Goal: Find specific page/section: Locate a particular part of the current website

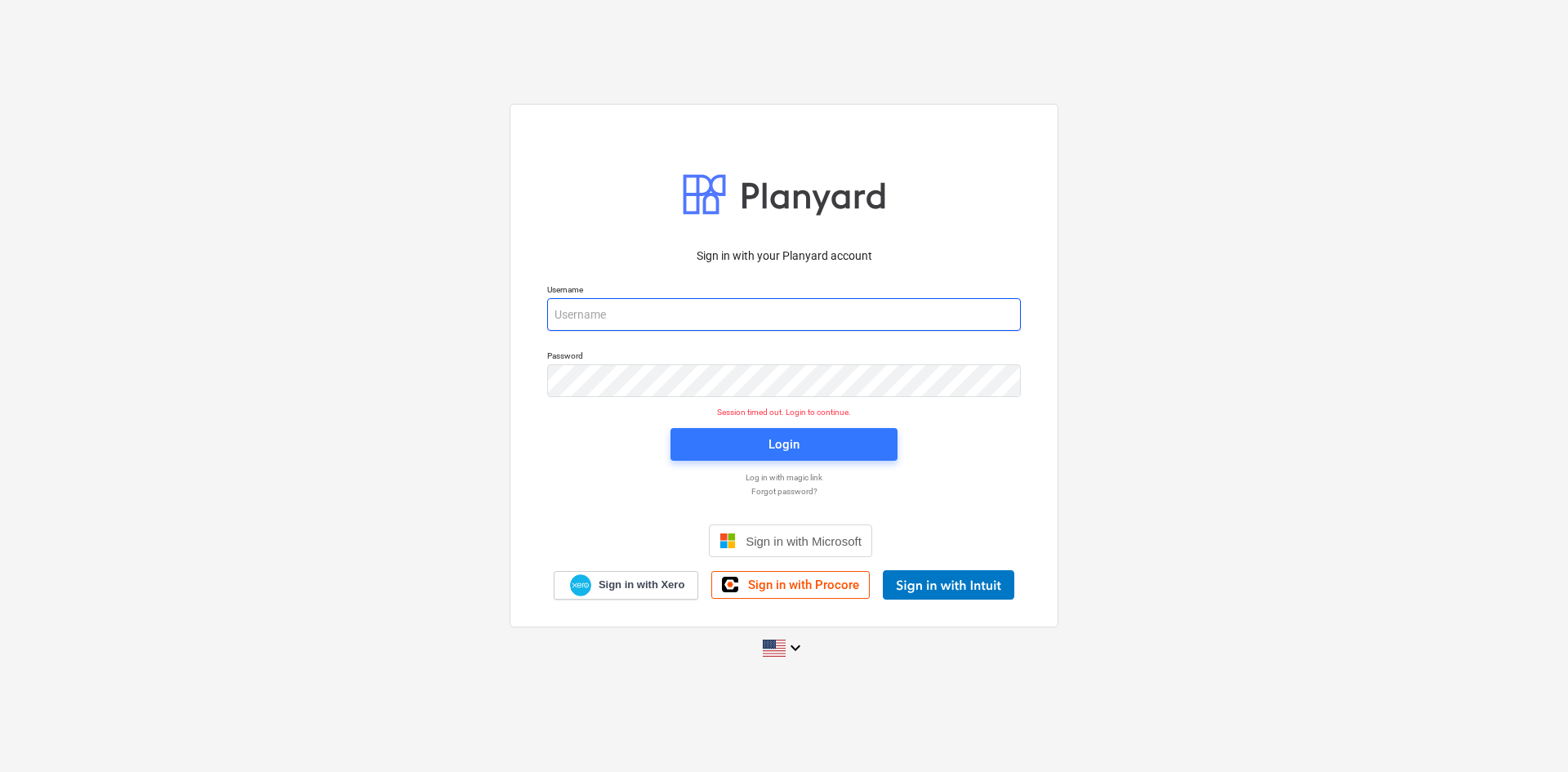
type input "[PERSON_NAME][EMAIL_ADDRESS][DOMAIN_NAME]"
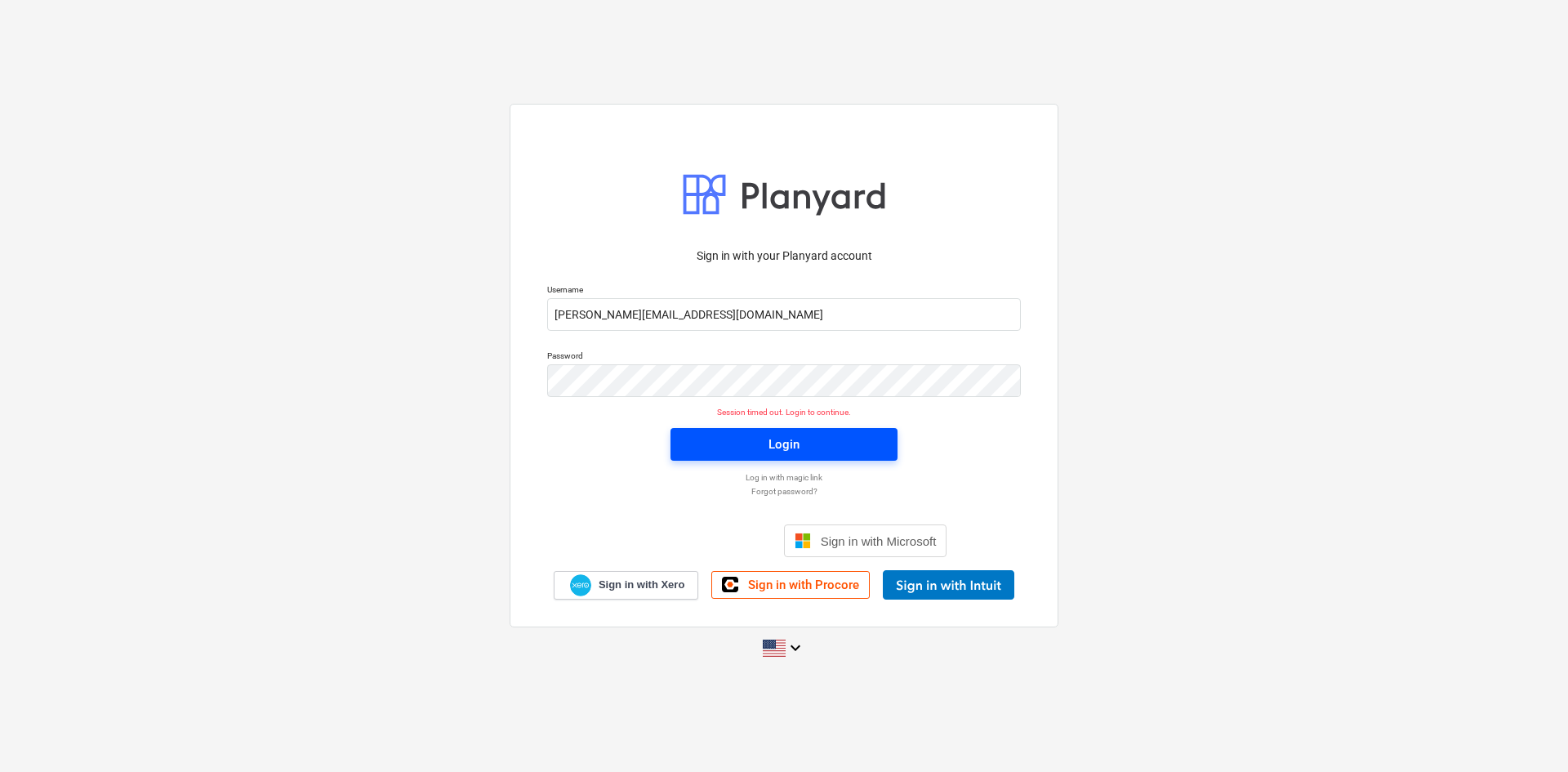
click at [814, 451] on span "Login" at bounding box center [784, 444] width 188 height 21
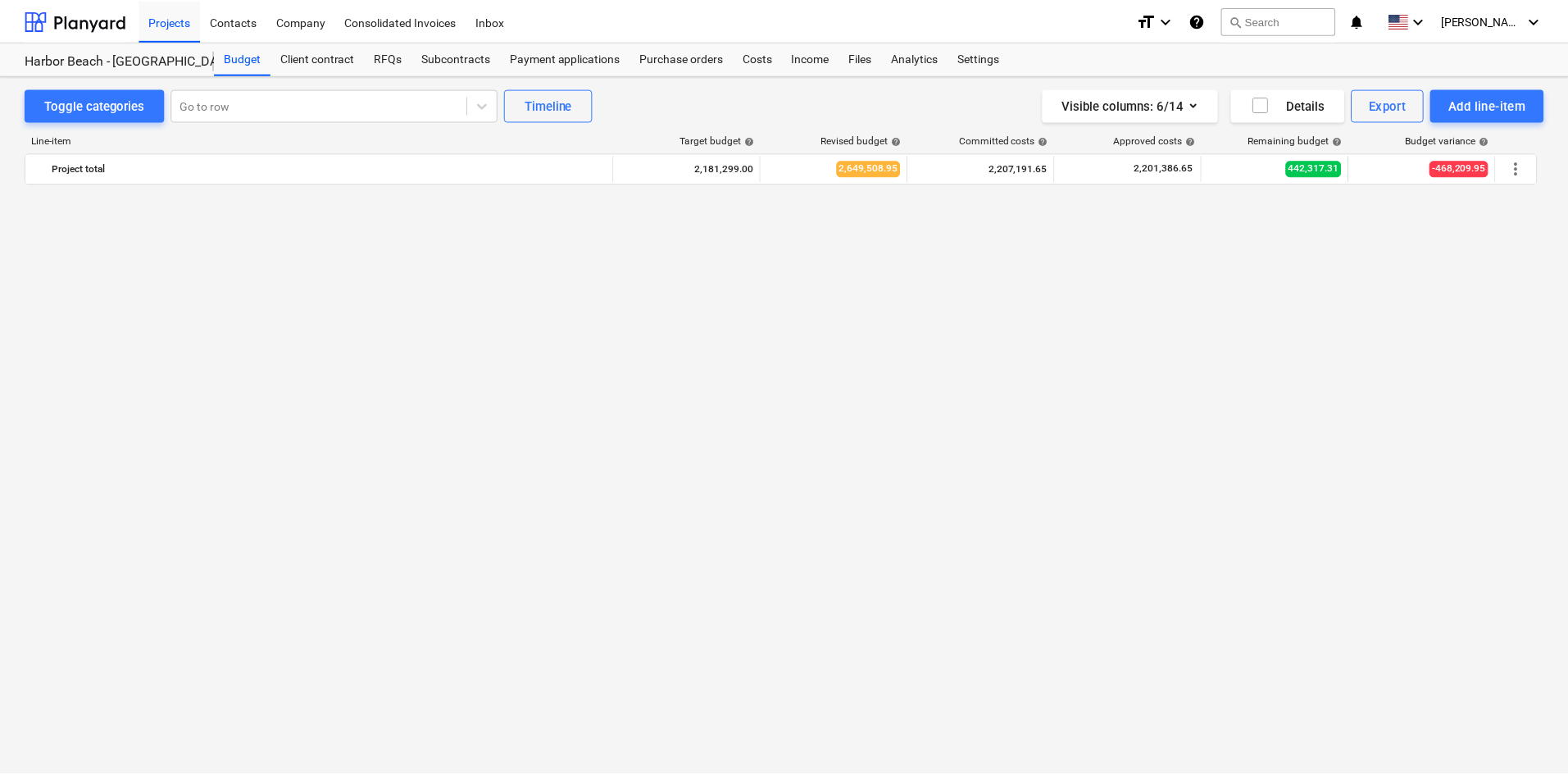
scroll to position [1988, 0]
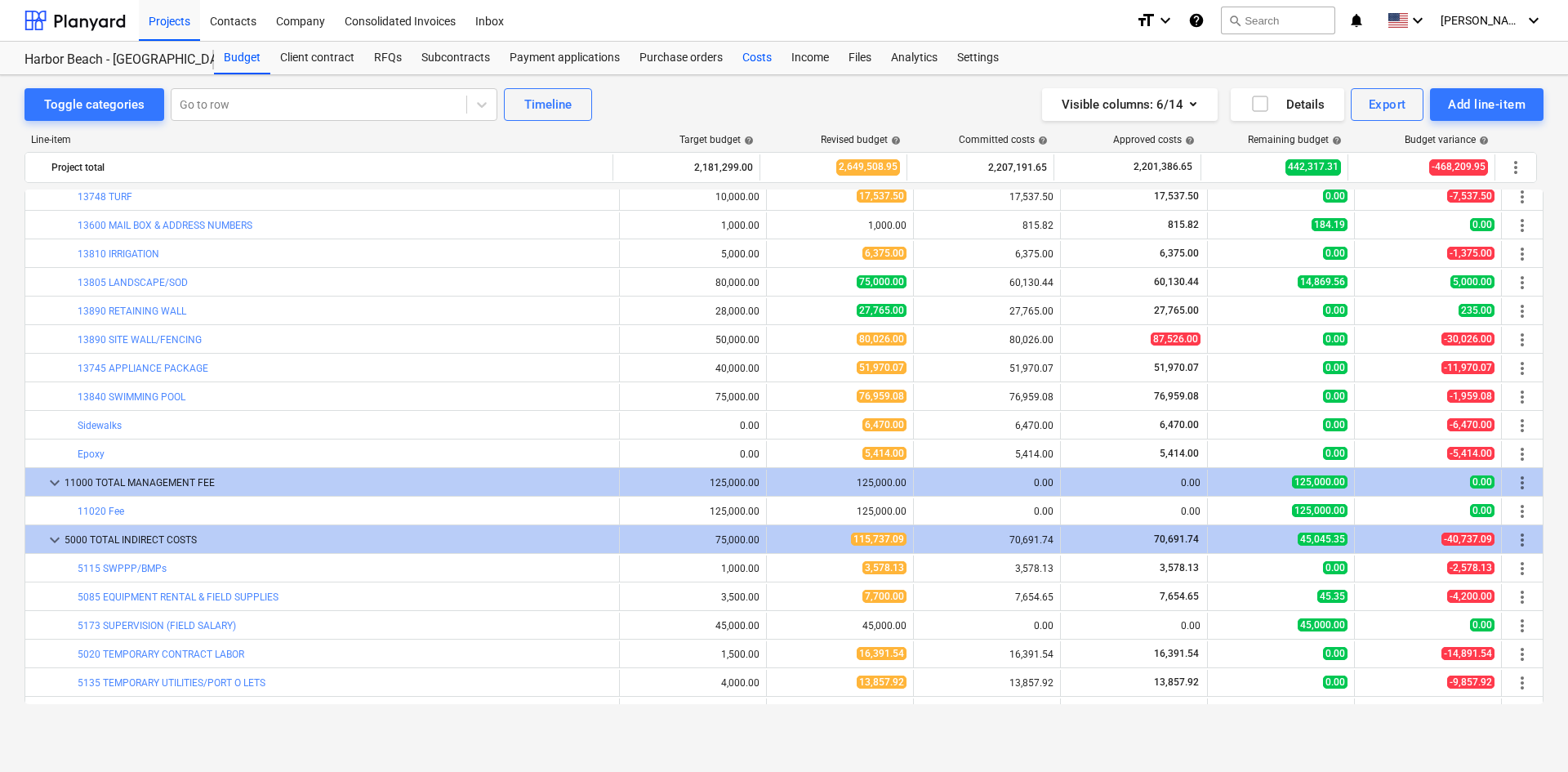
click at [751, 59] on div "Costs" at bounding box center [757, 58] width 49 height 33
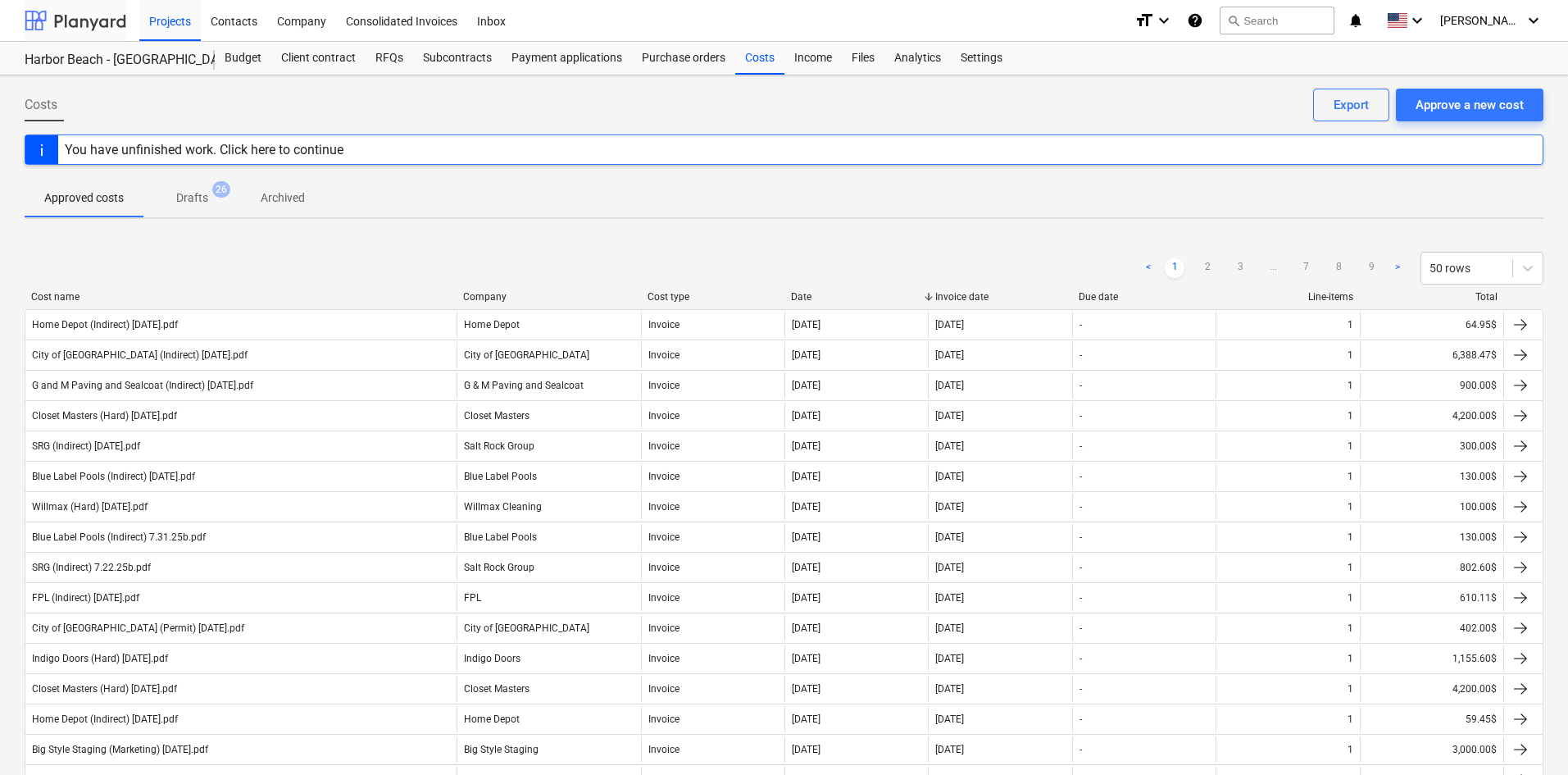
click at [57, 18] on div at bounding box center [76, 20] width 102 height 41
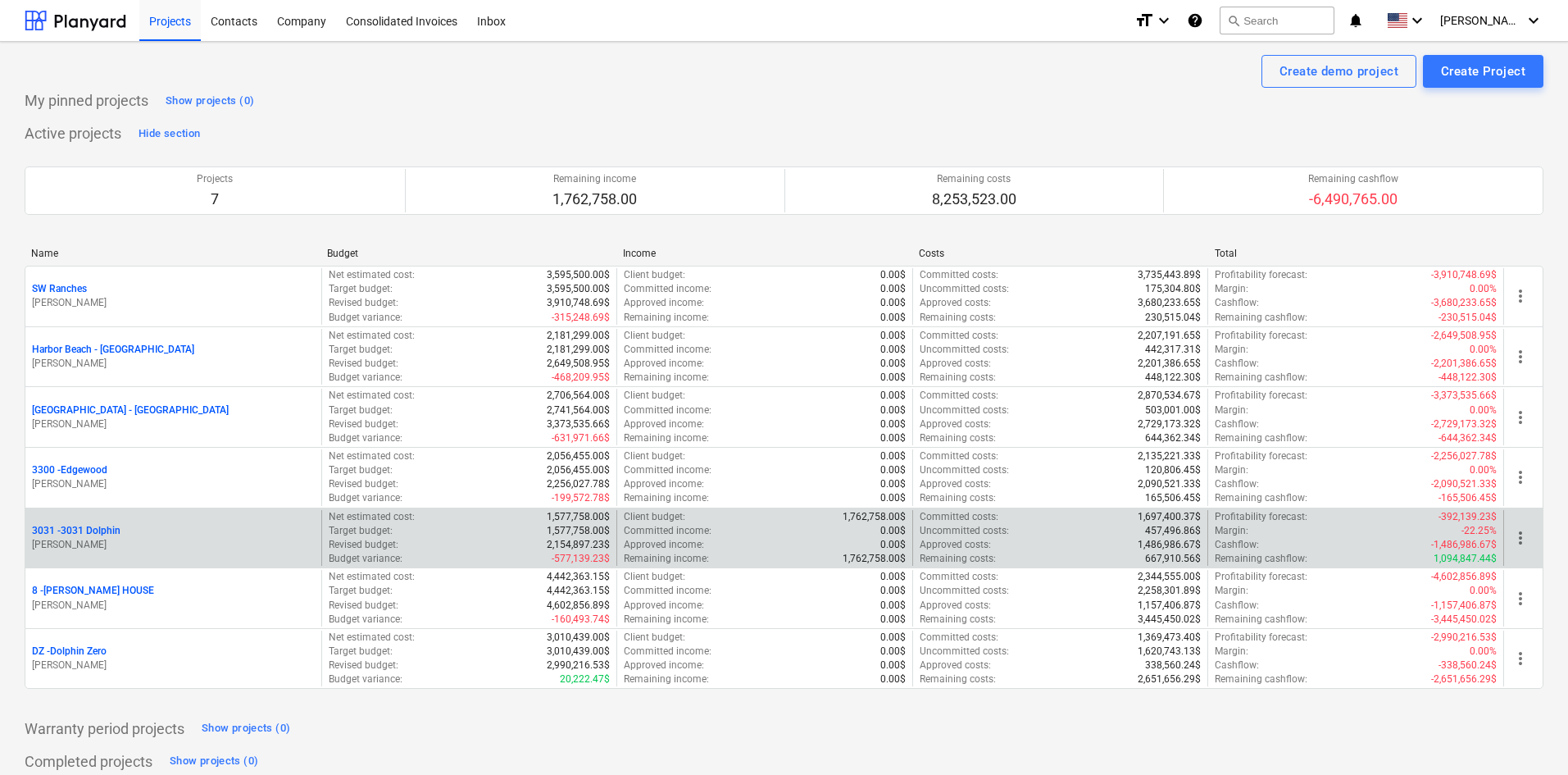
click at [109, 533] on p "3031 - 3031 Dolphin" at bounding box center [76, 530] width 88 height 14
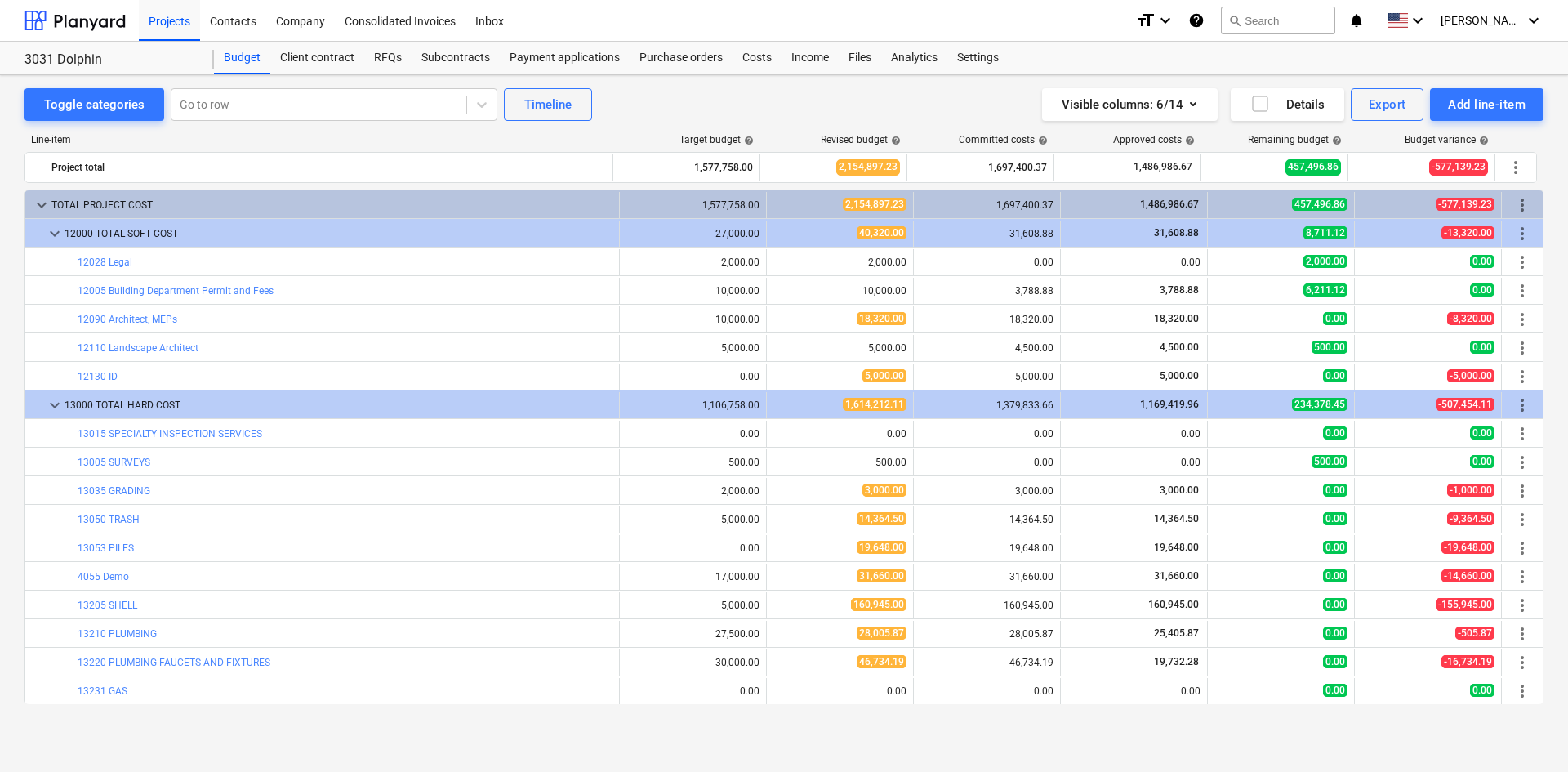
scroll to position [535, 0]
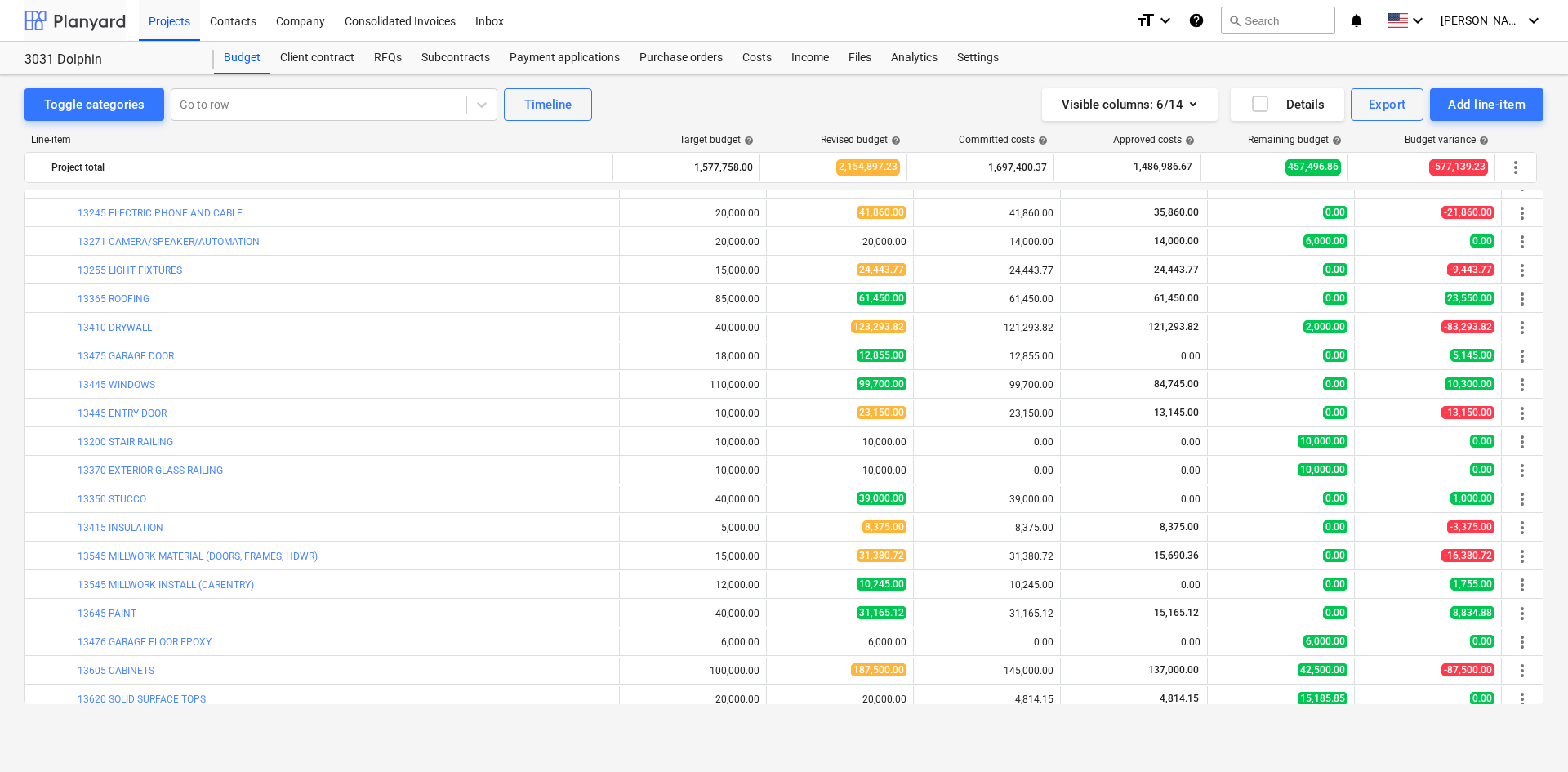
click at [98, 22] on div at bounding box center [76, 20] width 101 height 41
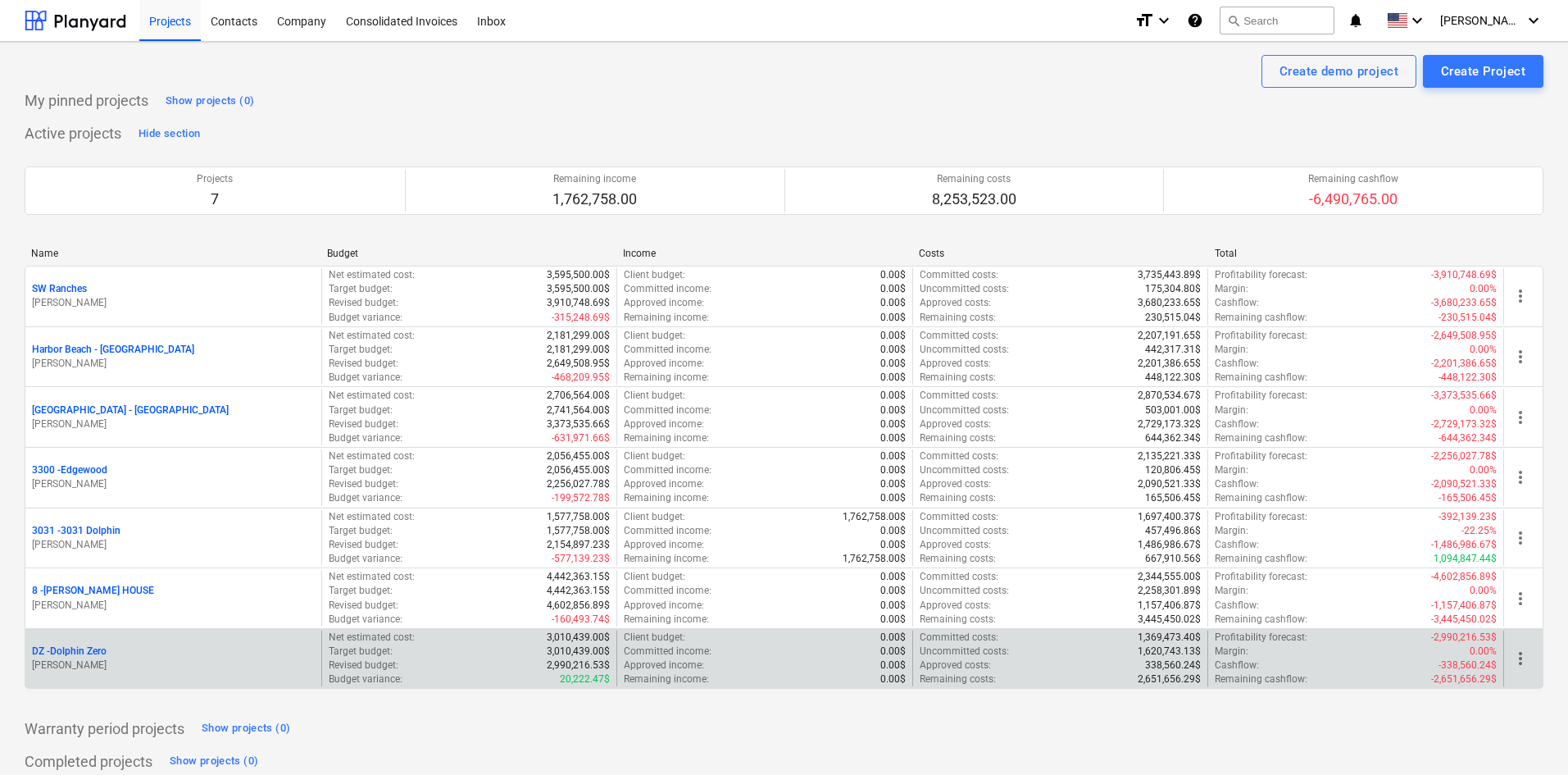
click at [78, 650] on p "DZ - Dolphin Zero" at bounding box center [69, 651] width 75 height 14
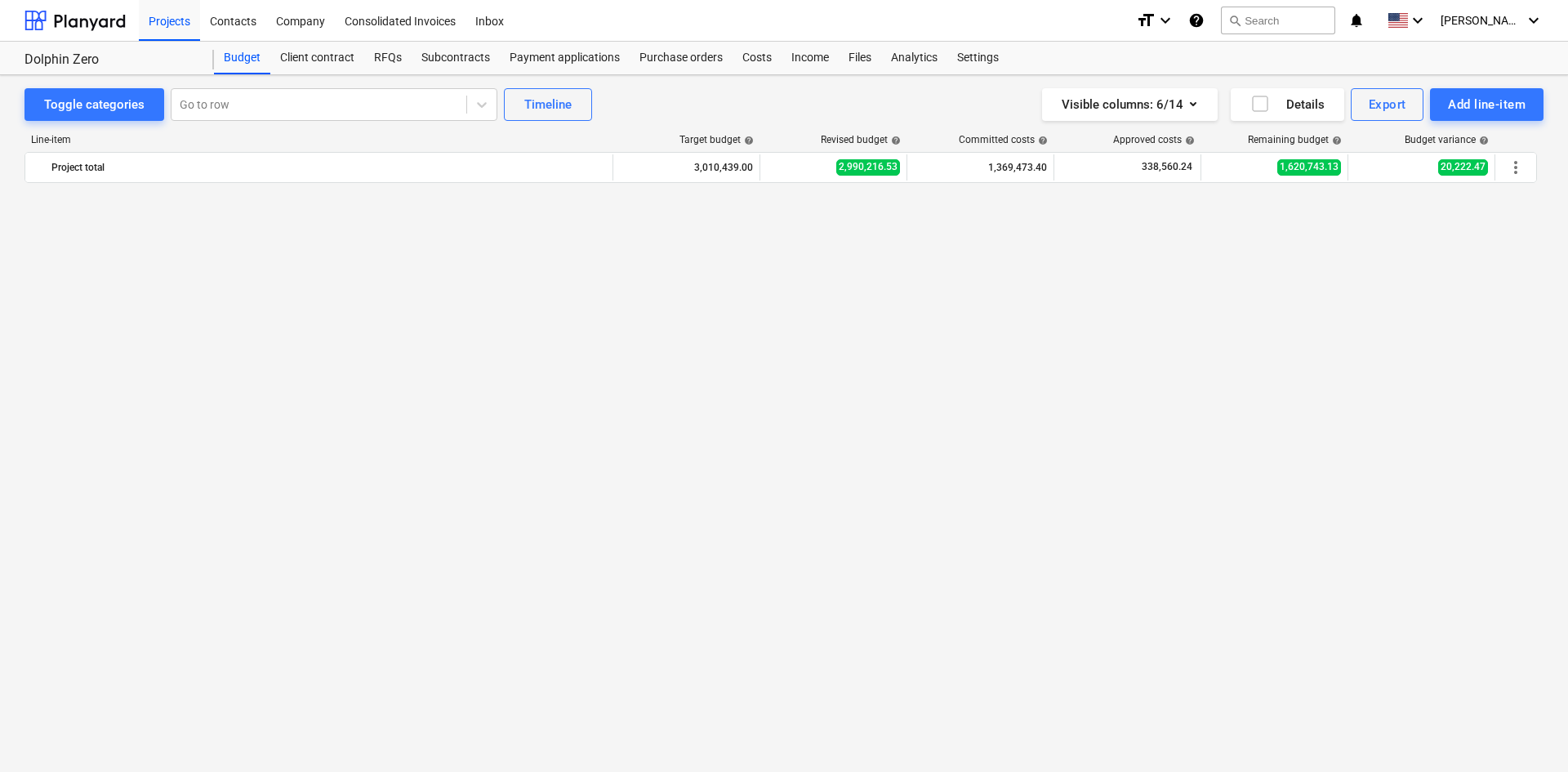
scroll to position [1943, 0]
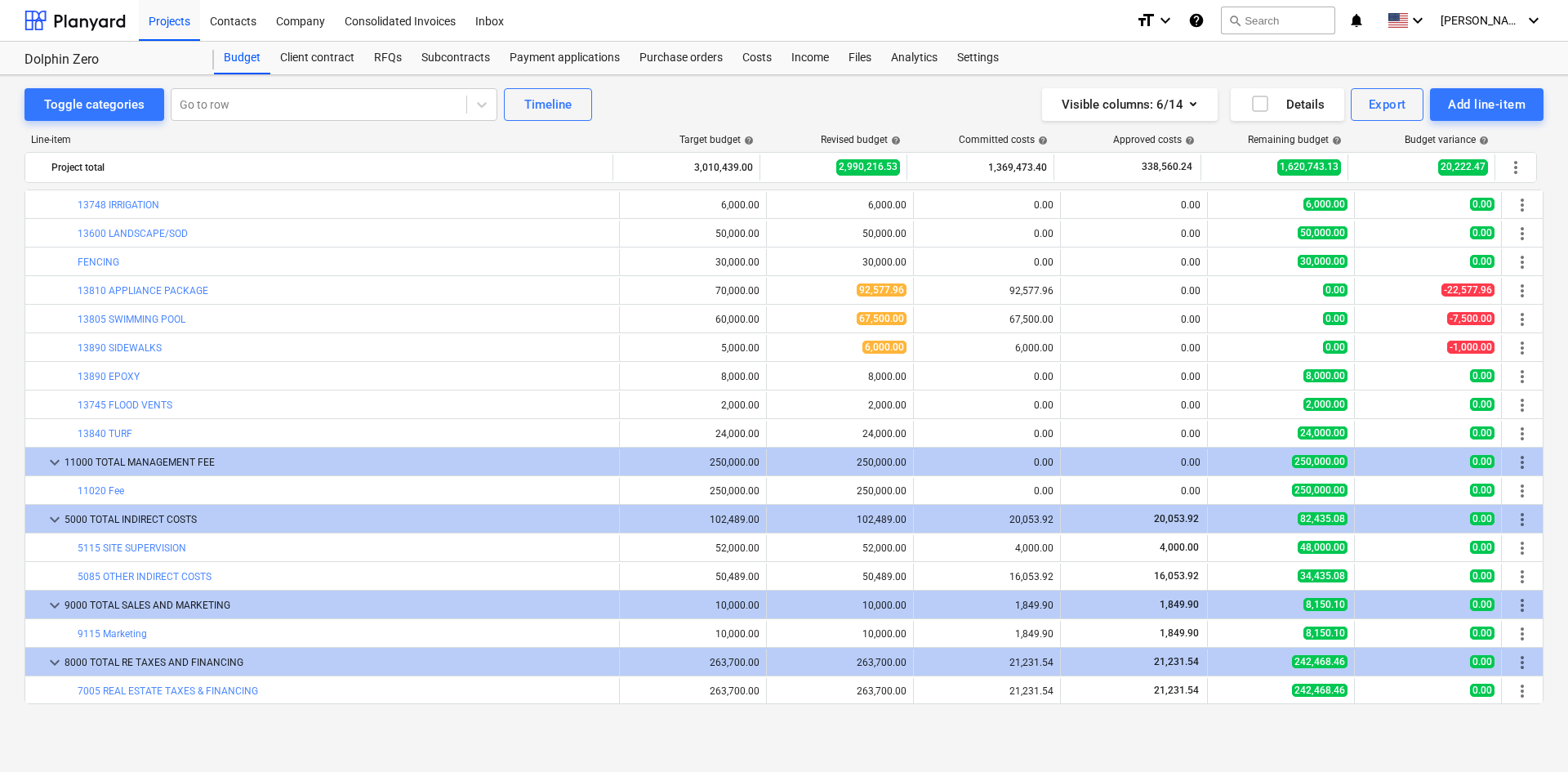
click at [629, 706] on div "Line-item Target budget help Revised budget help Committed costs help Approved …" at bounding box center [784, 422] width 1519 height 603
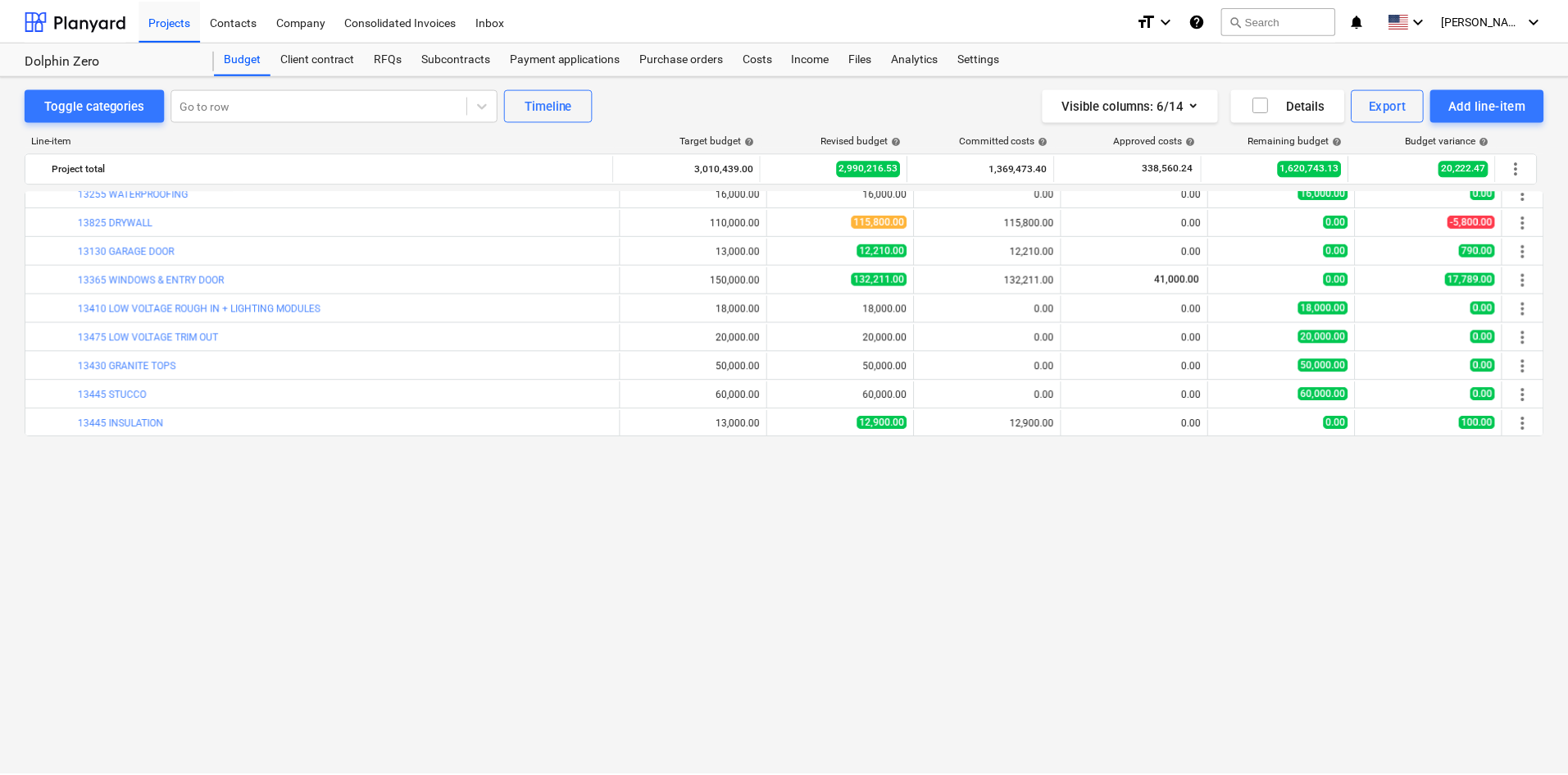
scroll to position [640, 0]
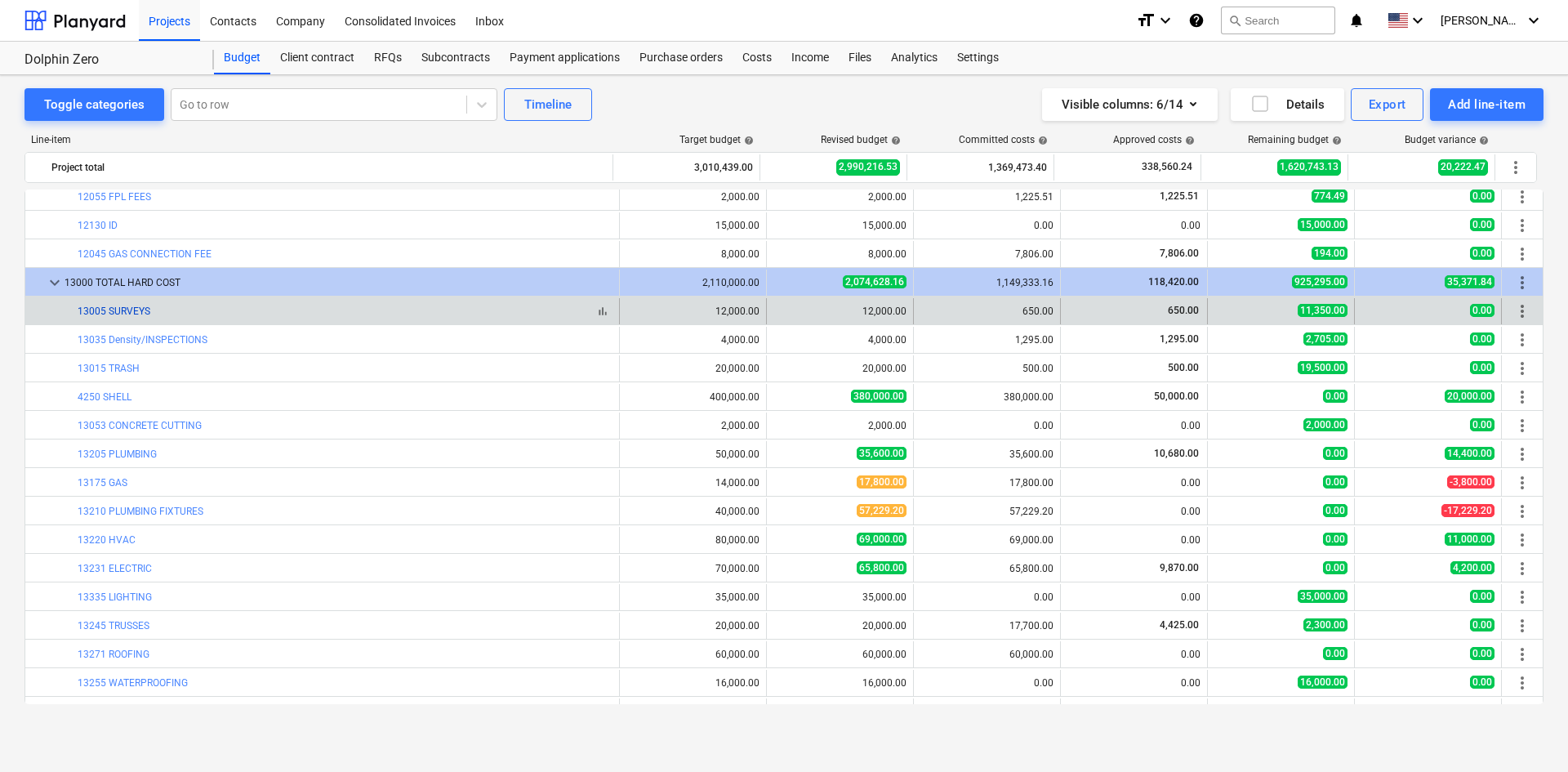
click at [138, 312] on link "13005 SURVEYS" at bounding box center [114, 311] width 73 height 11
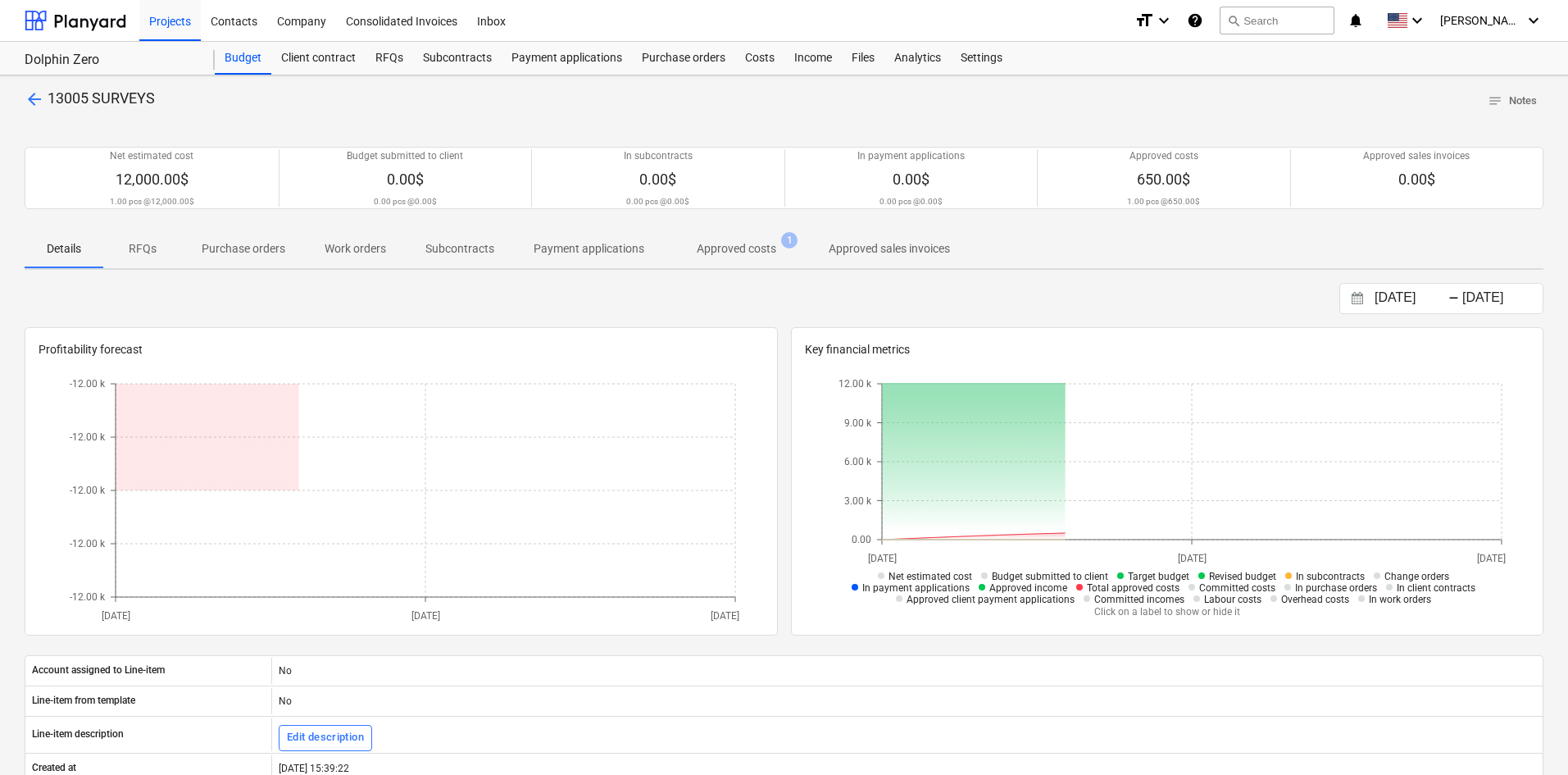
click at [722, 253] on p "Approved costs" at bounding box center [736, 249] width 80 height 17
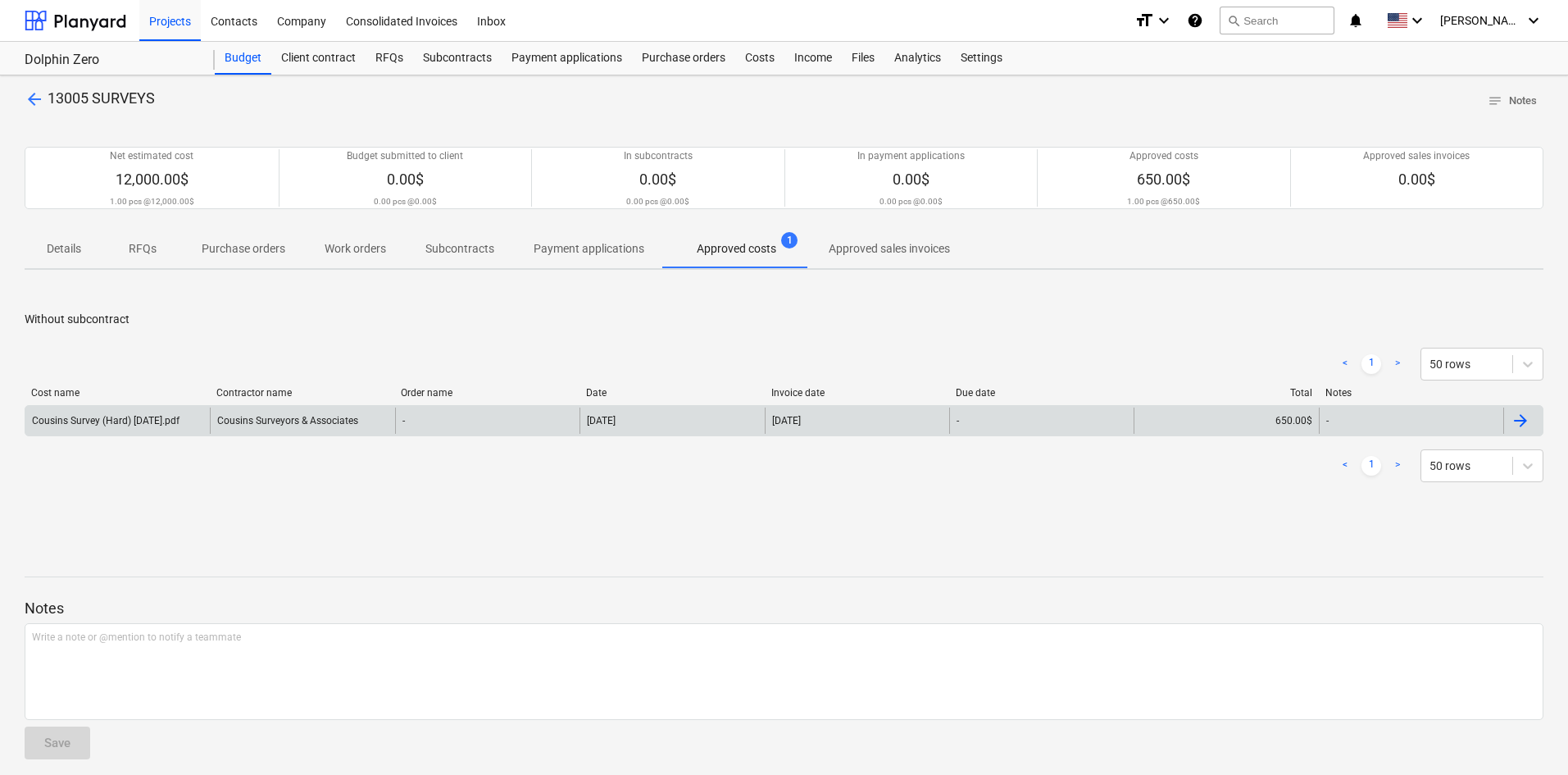
click at [436, 432] on div "-" at bounding box center [487, 420] width 184 height 26
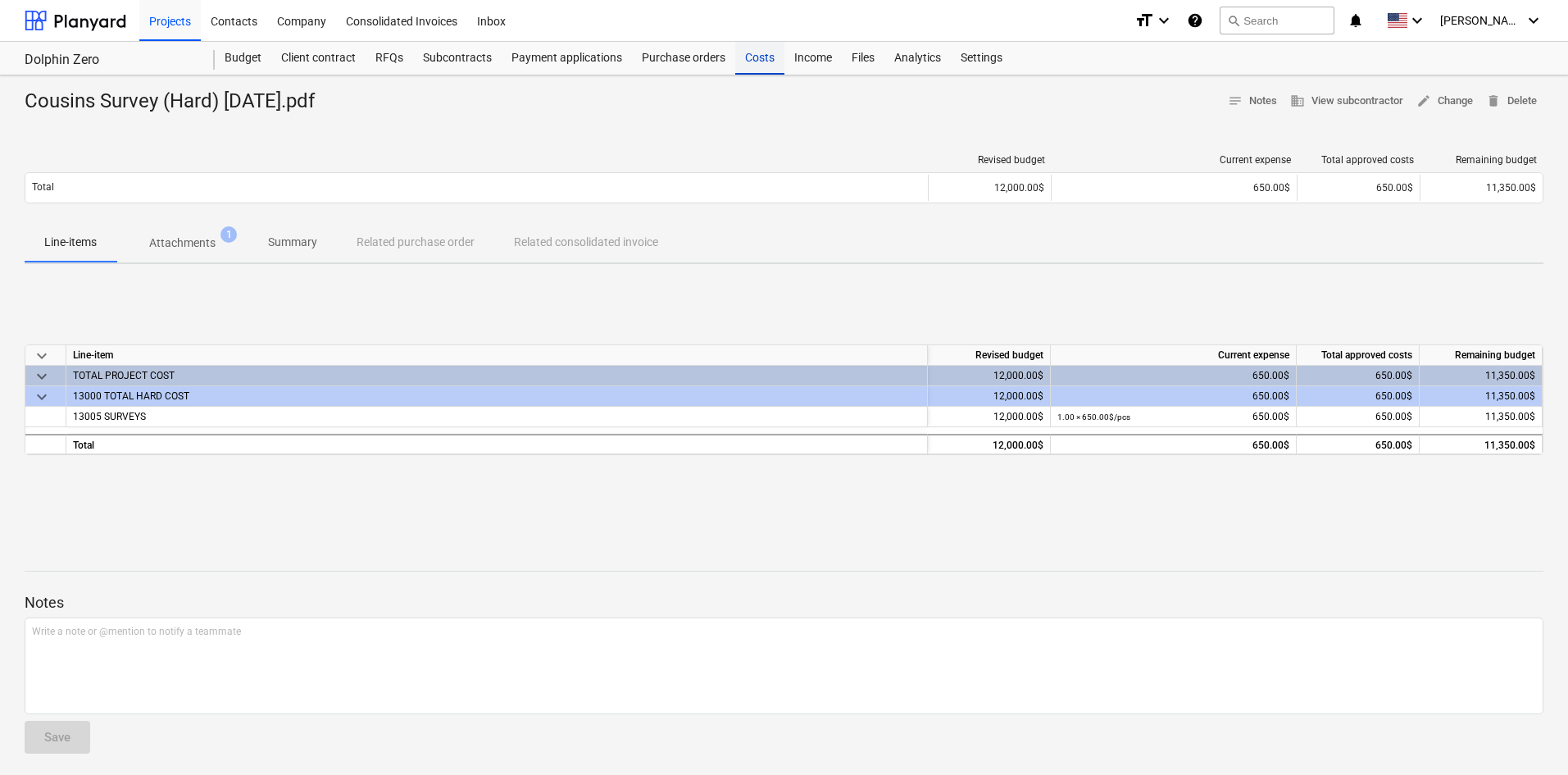
click at [751, 58] on div "Costs" at bounding box center [760, 59] width 49 height 33
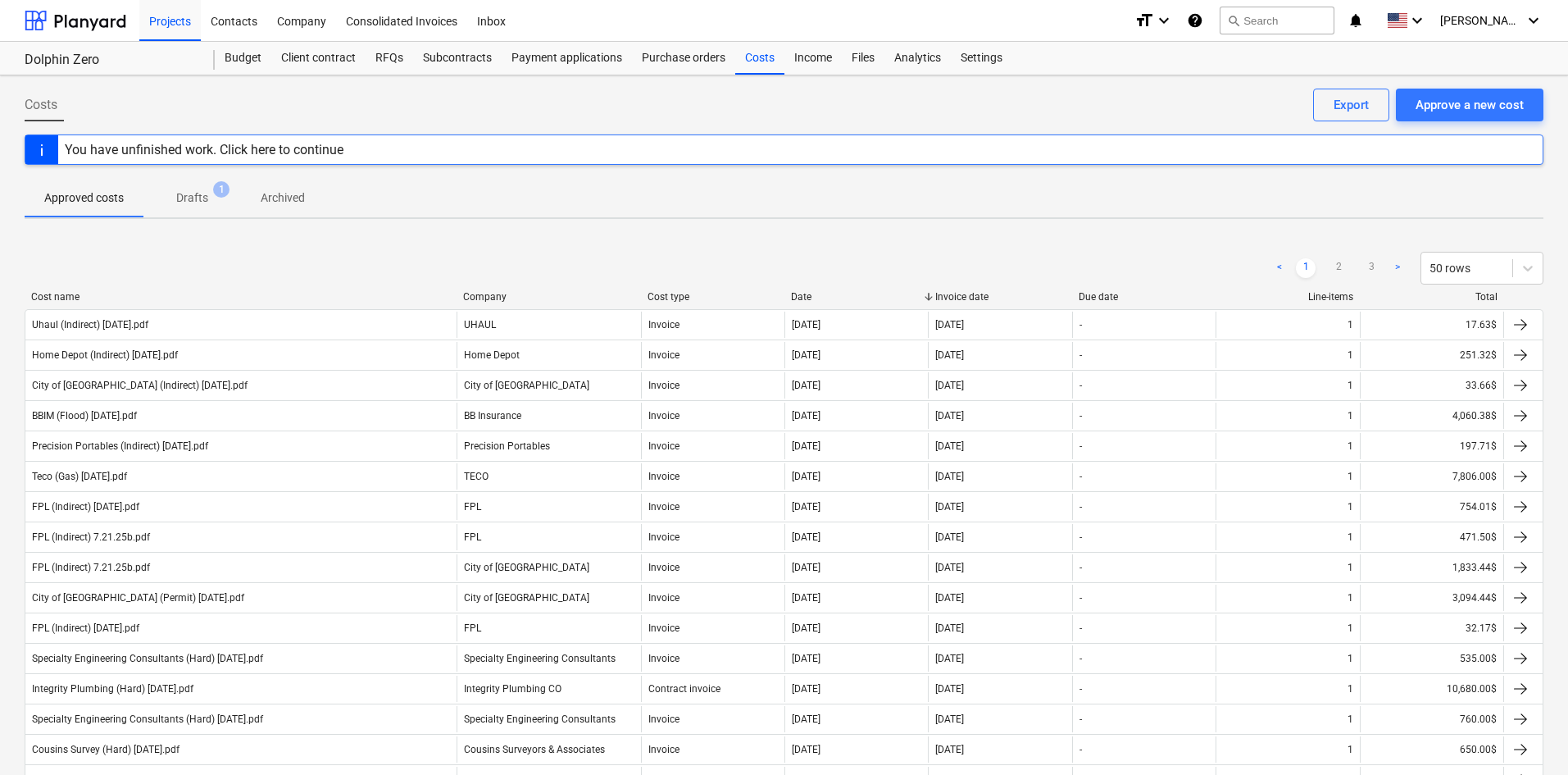
scroll to position [999, 0]
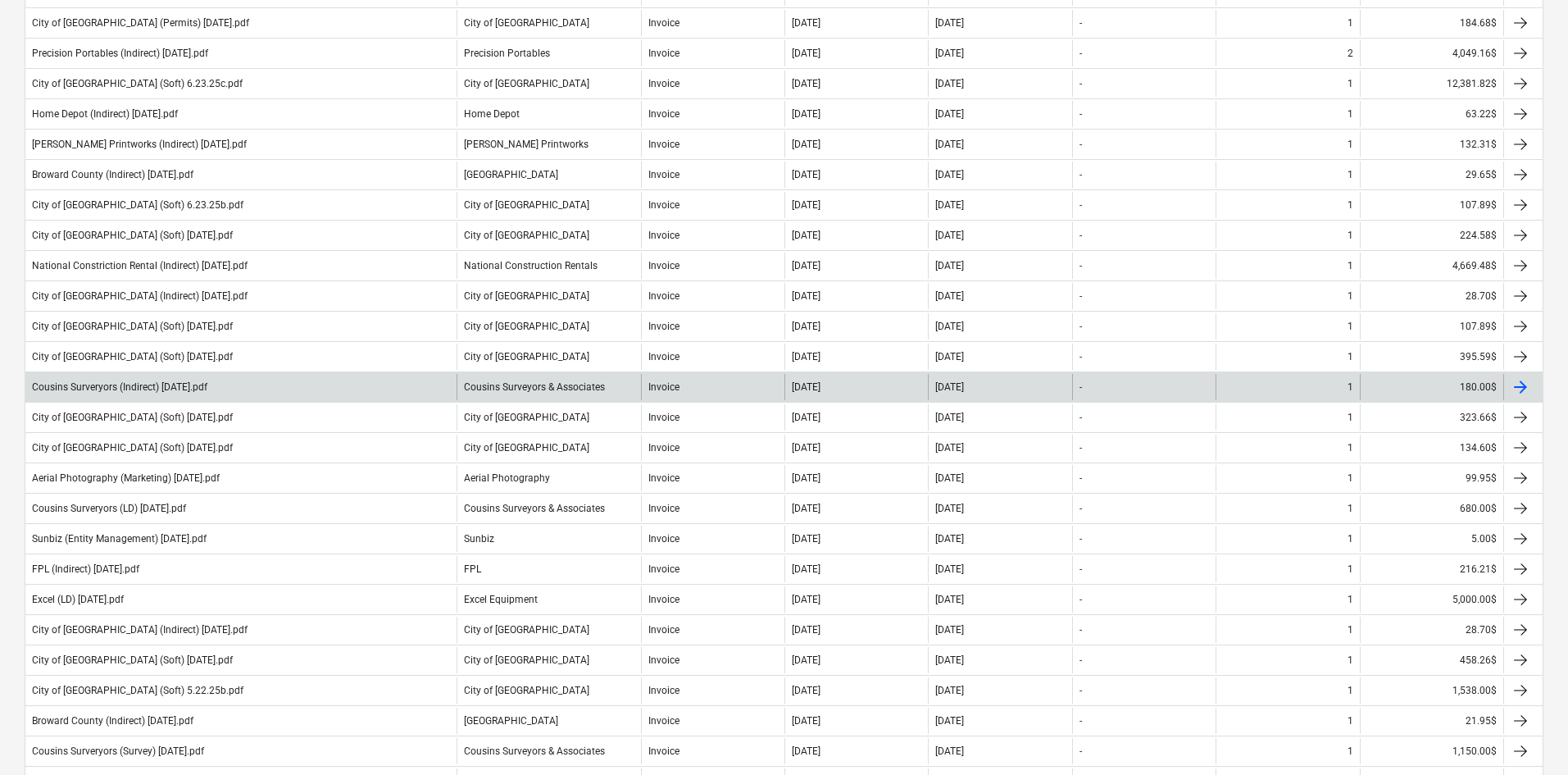
click at [210, 386] on div "Cousins Surveryors (Indirect) [DATE].pdf" at bounding box center [121, 387] width 179 height 12
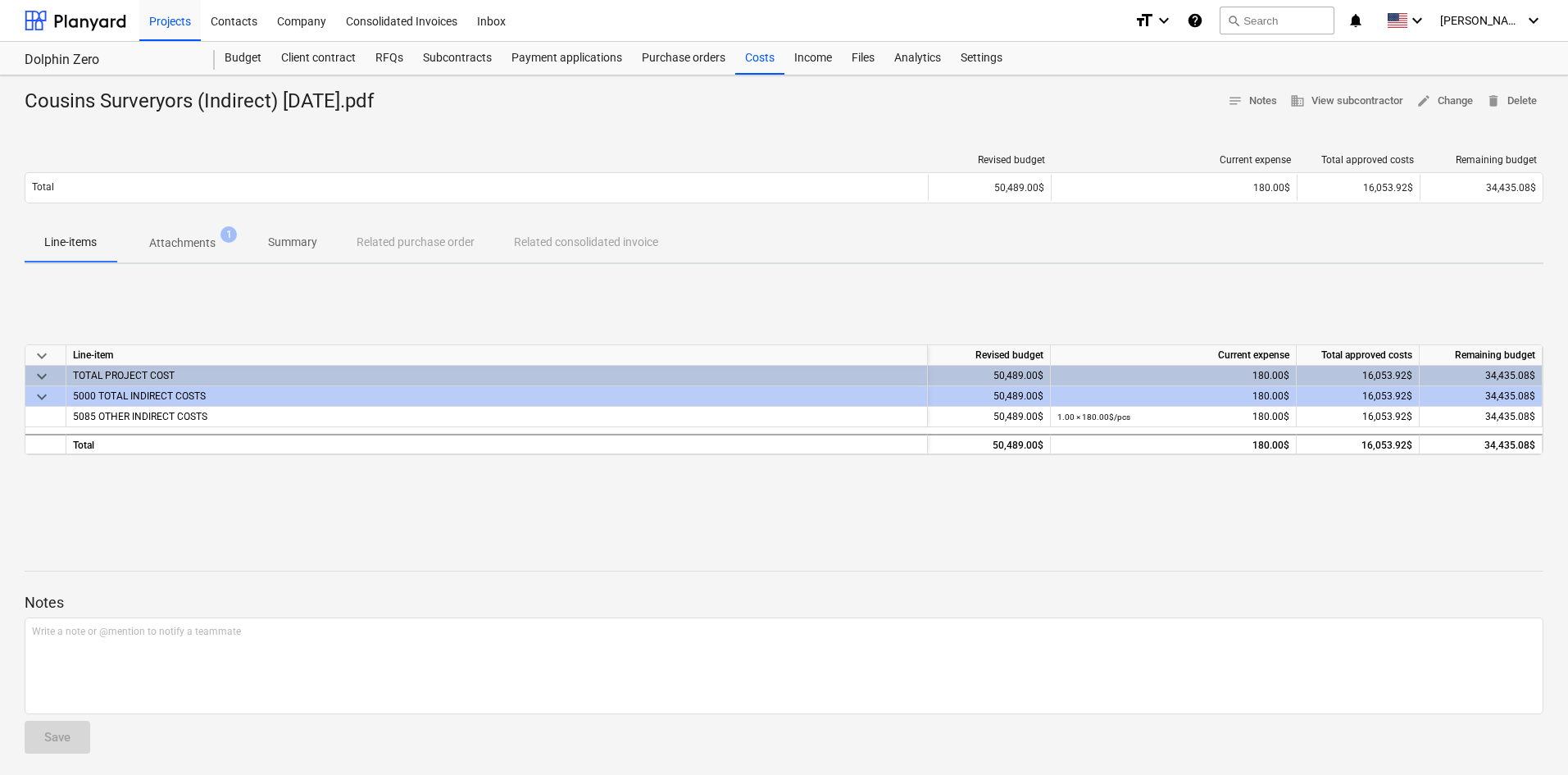
click at [209, 240] on p "Attachments" at bounding box center [181, 243] width 66 height 17
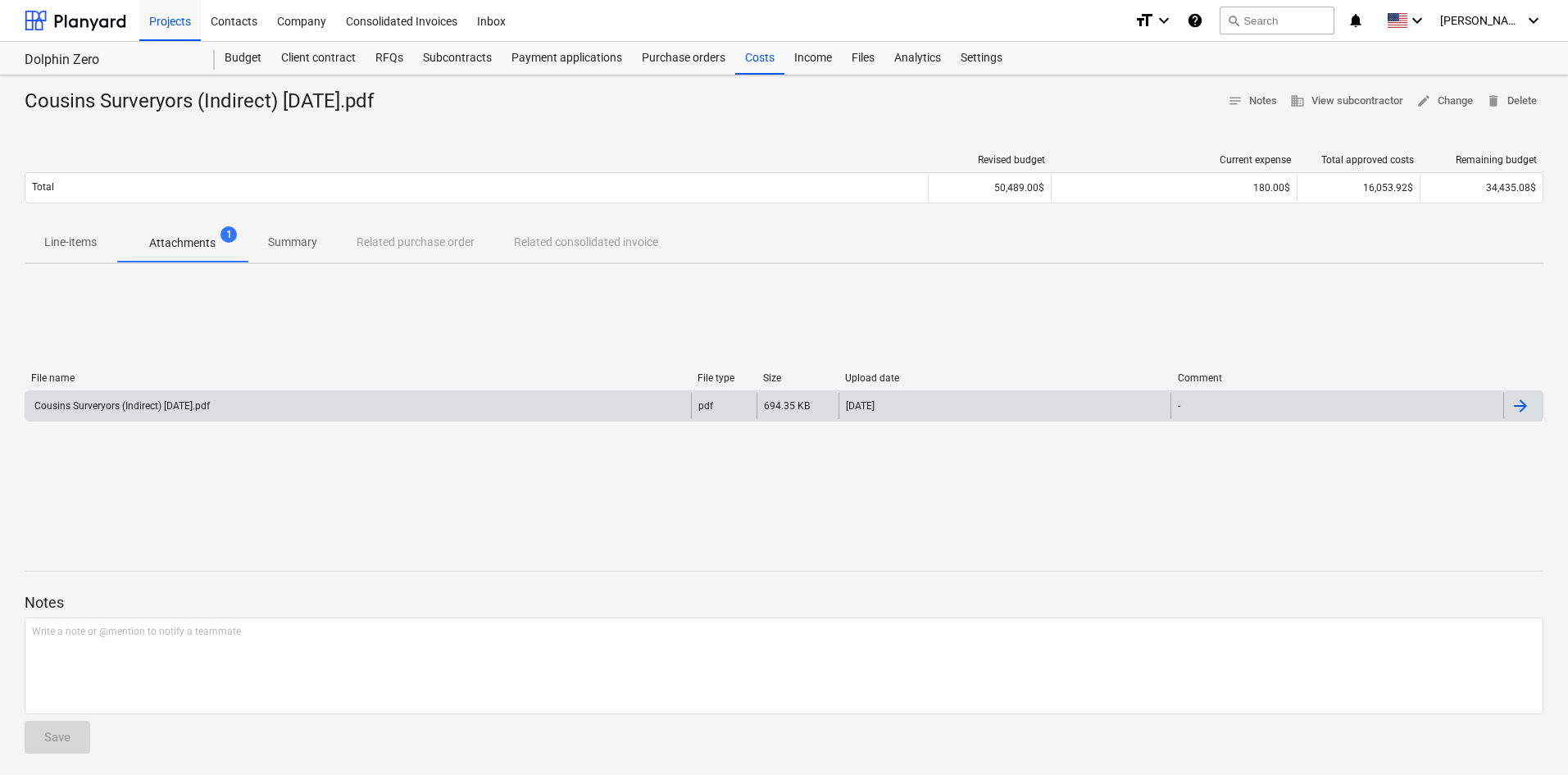
click at [327, 395] on div "Cousins Surveryors (Indirect) [DATE].pdf" at bounding box center [357, 405] width 665 height 26
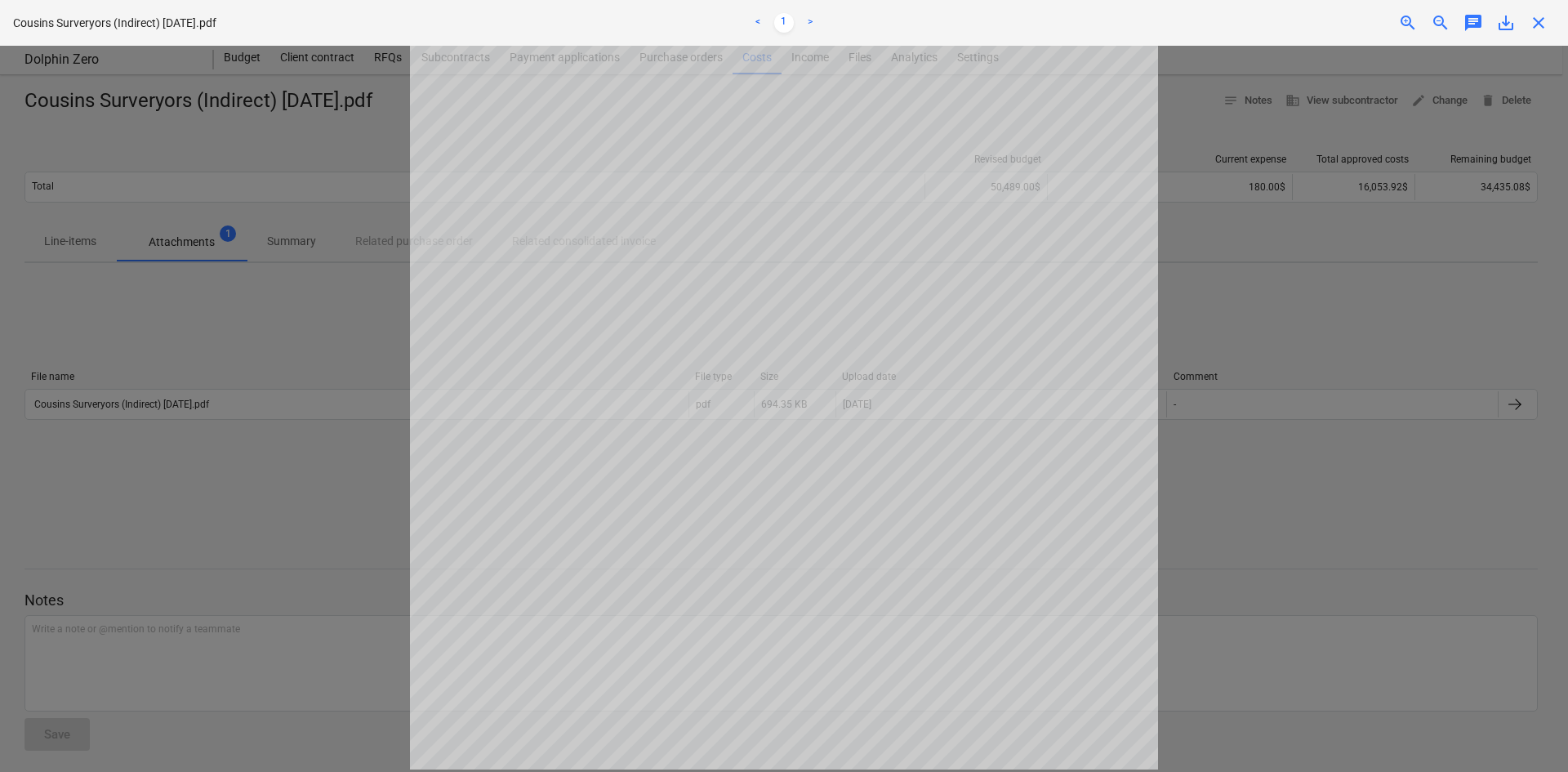
scroll to position [237, 0]
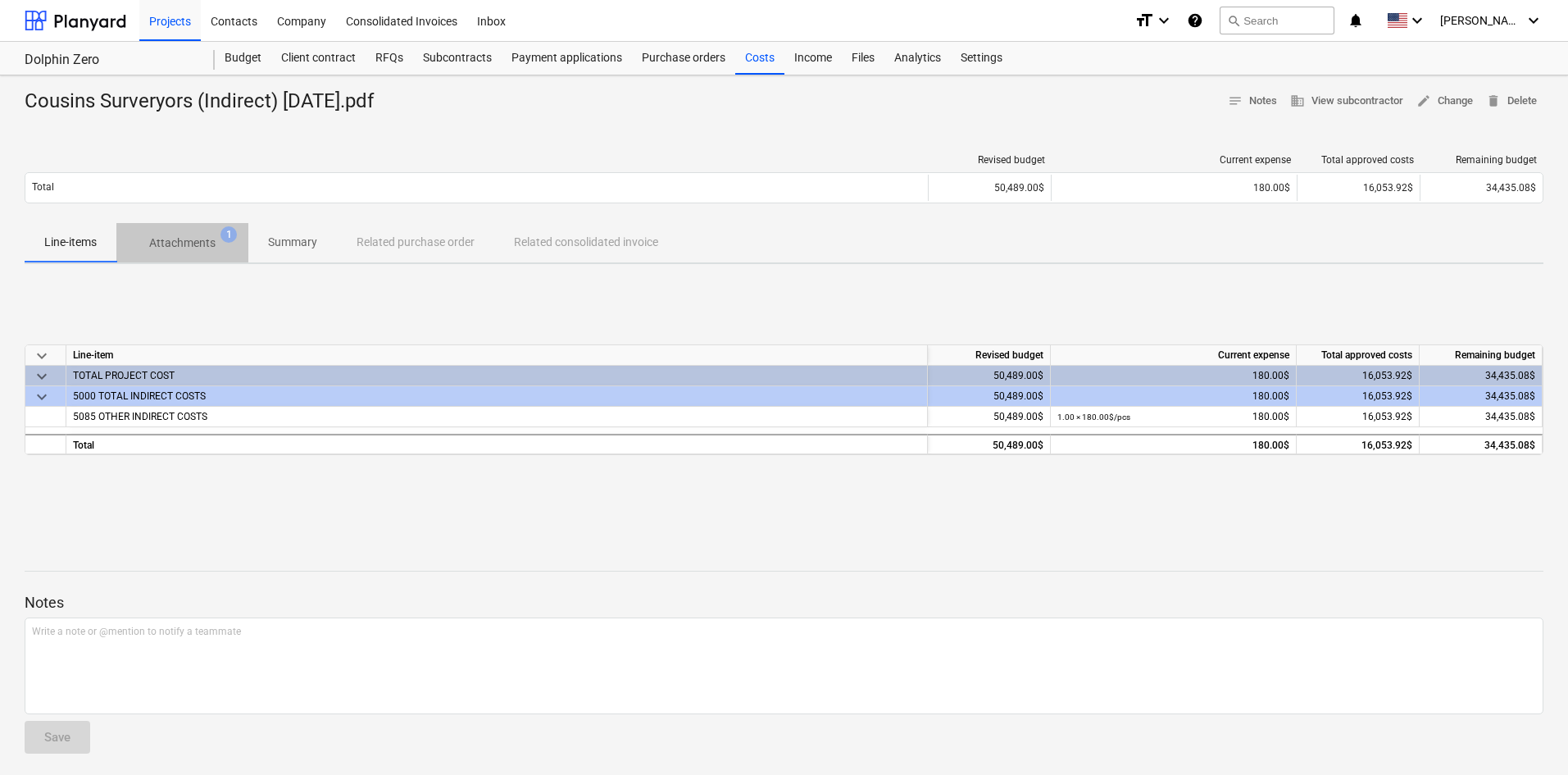
click at [219, 240] on span "Attachments 1" at bounding box center [182, 243] width 92 height 17
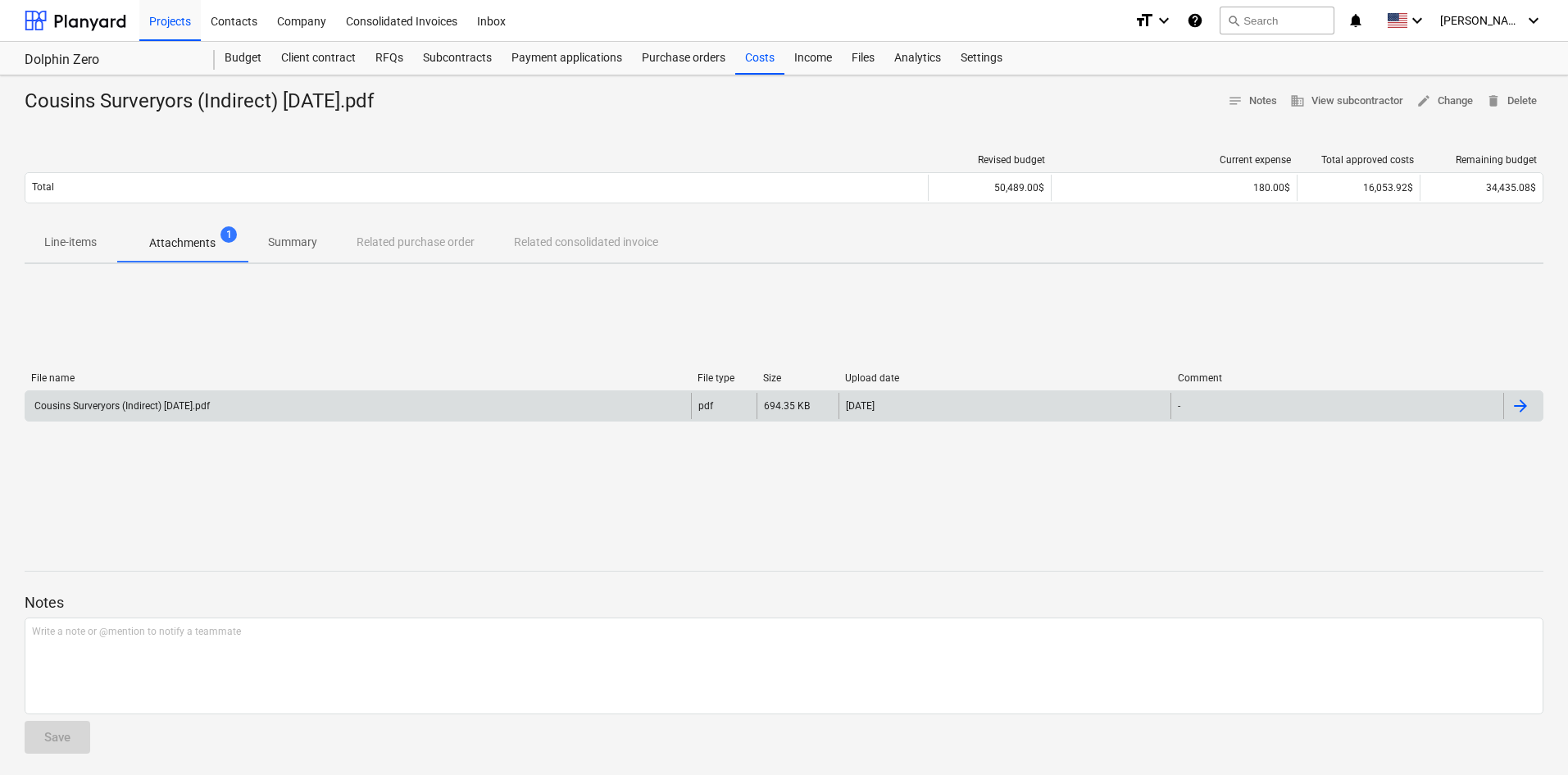
click at [272, 400] on div "Cousins Surveryors (Indirect) [DATE].pdf" at bounding box center [357, 405] width 665 height 26
